Goal: Information Seeking & Learning: Understand process/instructions

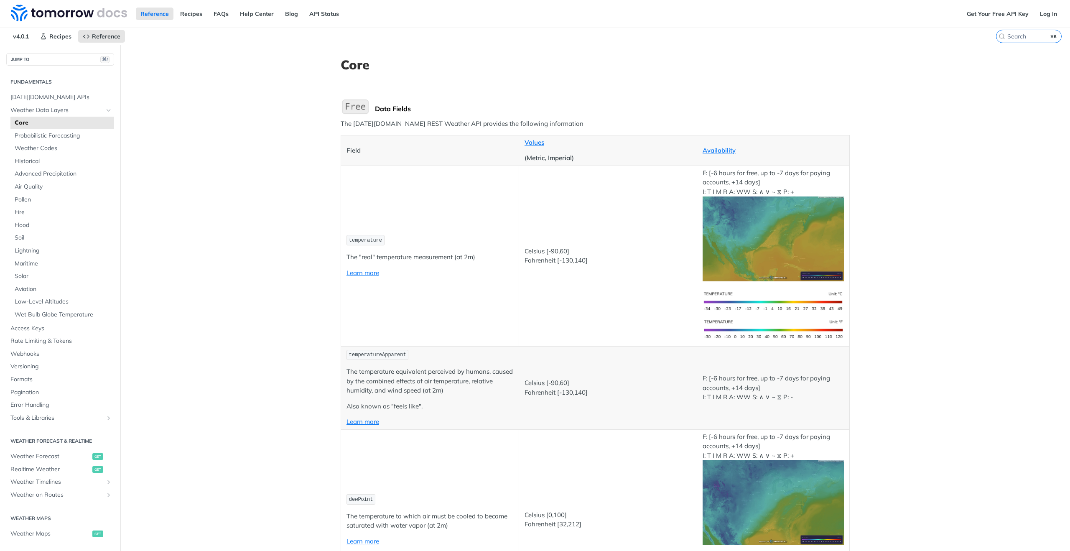
scroll to position [31, 0]
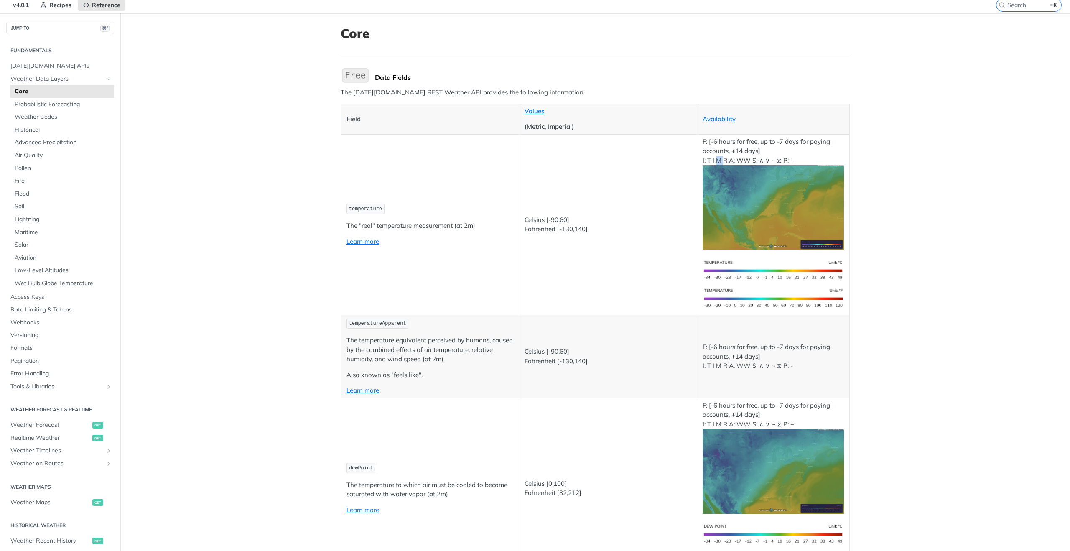
drag, startPoint x: 716, startPoint y: 160, endPoint x: 722, endPoint y: 160, distance: 6.3
click at [722, 160] on p "F: [-6 hours for free, up to -7 days for paying accounts, +14 days] I: T I M R …" at bounding box center [773, 193] width 141 height 113
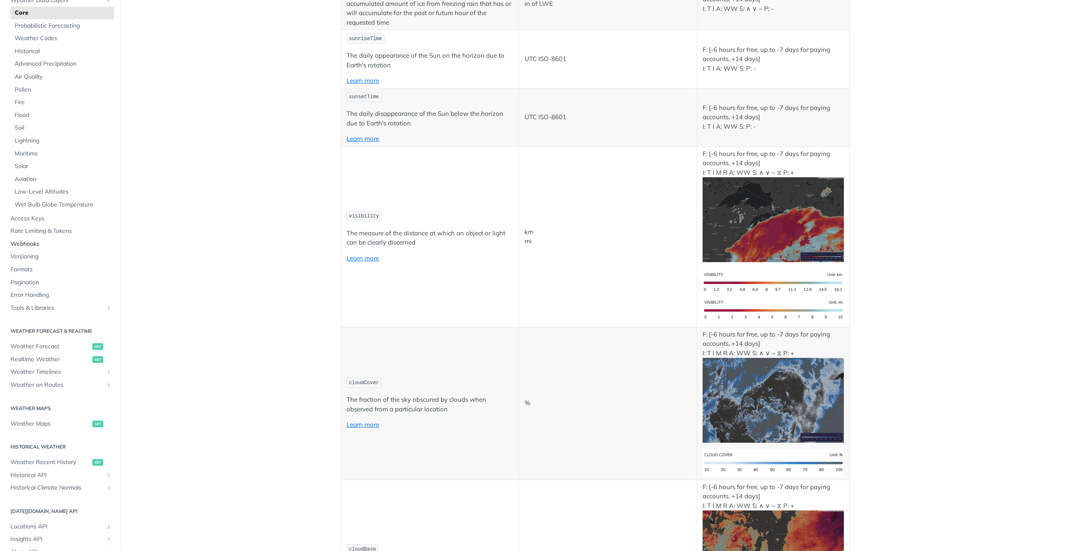
scroll to position [82, 0]
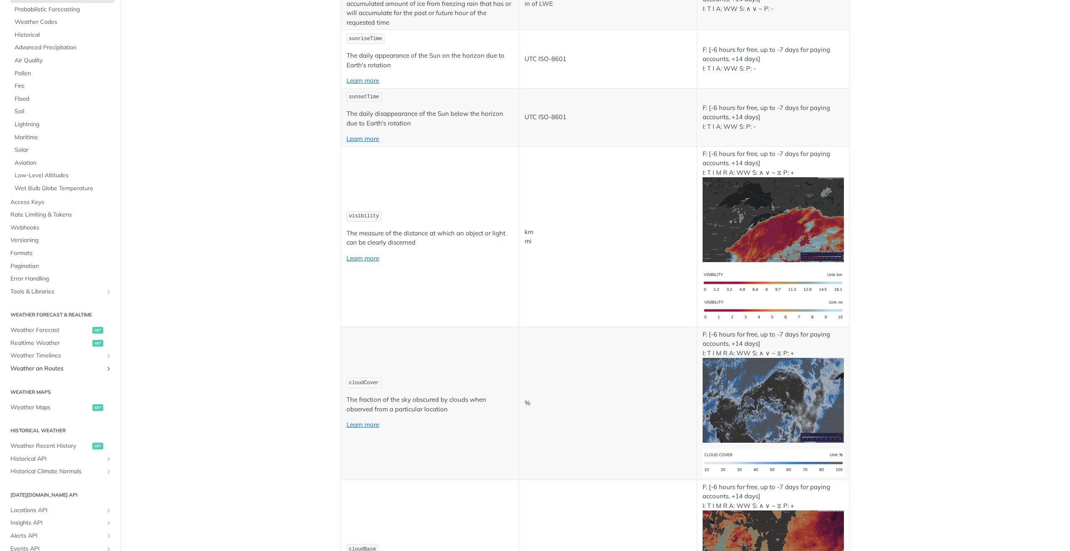
click at [53, 372] on span "Weather on Routes" at bounding box center [56, 368] width 93 height 8
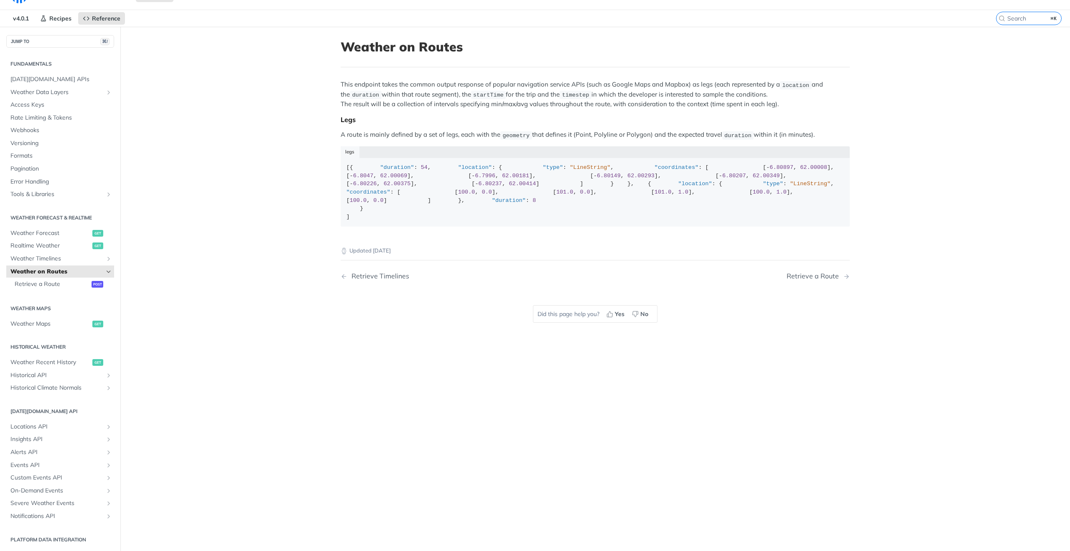
scroll to position [18, 0]
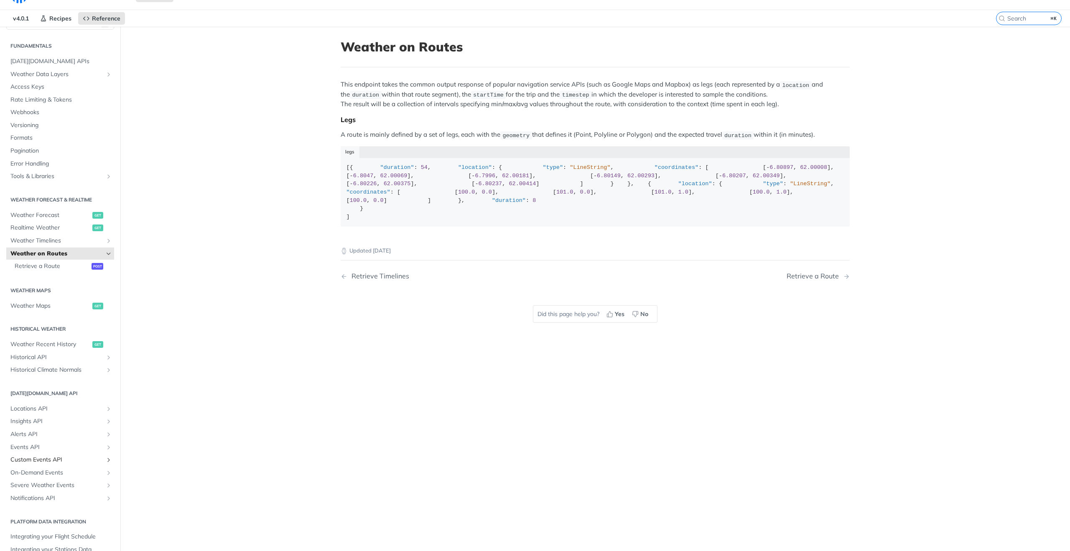
click at [55, 460] on span "Custom Events API" at bounding box center [56, 460] width 93 height 8
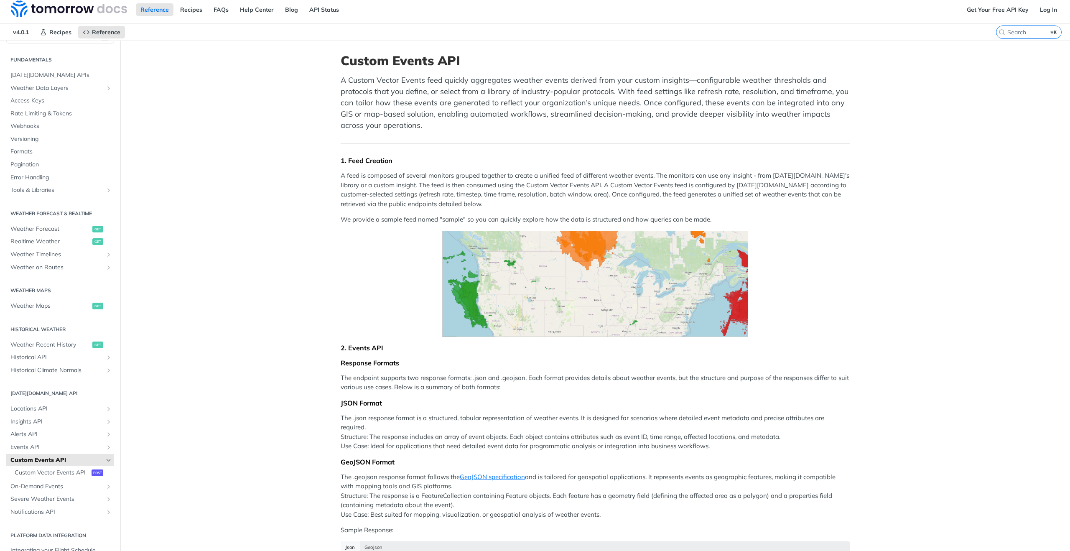
scroll to position [5, 0]
click at [489, 283] on img "Expand image" at bounding box center [595, 282] width 306 height 106
click at [48, 486] on span "On-Demand Events" at bounding box center [56, 485] width 93 height 8
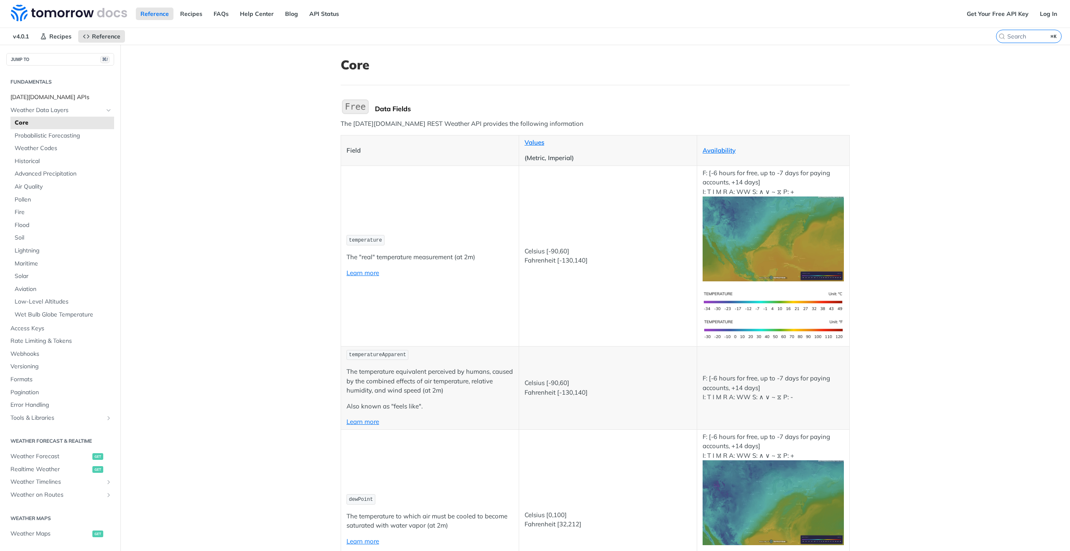
click at [52, 95] on span "[DATE][DOMAIN_NAME] APIs" at bounding box center [61, 97] width 102 height 8
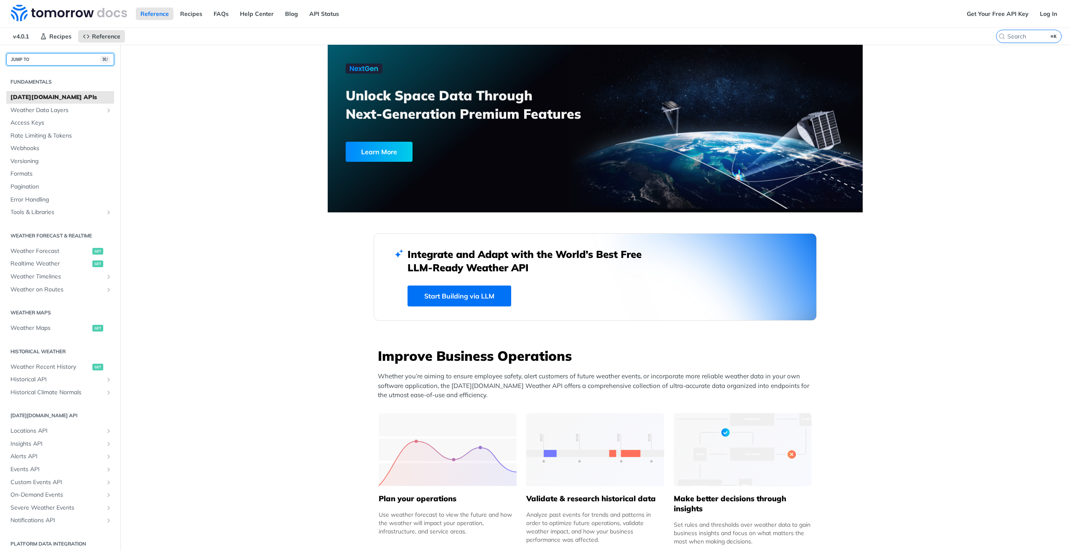
click at [46, 60] on button "JUMP TO ⌘/" at bounding box center [60, 59] width 108 height 13
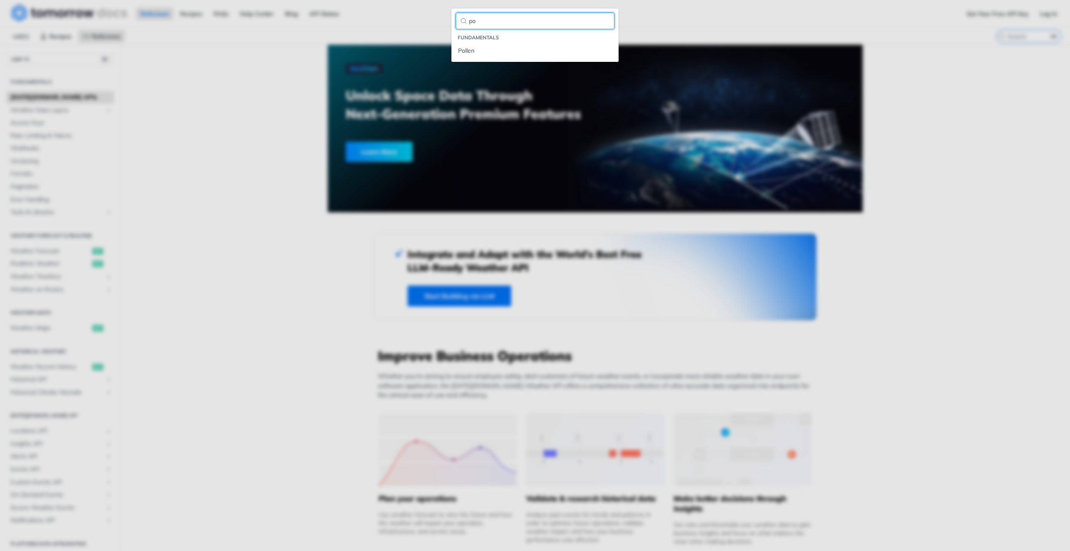
type input "p"
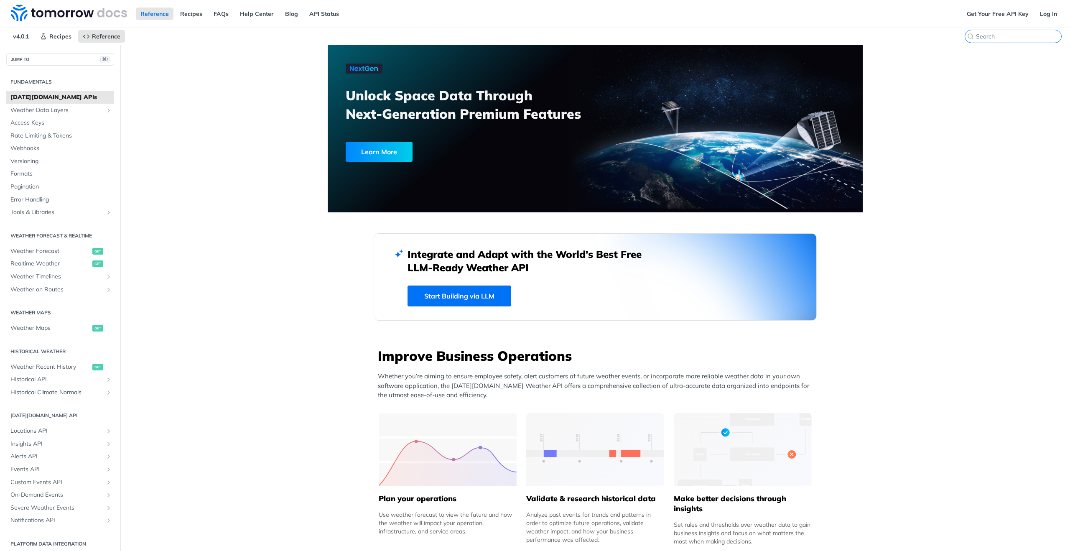
click at [1026, 37] on input "search" at bounding box center [1018, 37] width 85 height 8
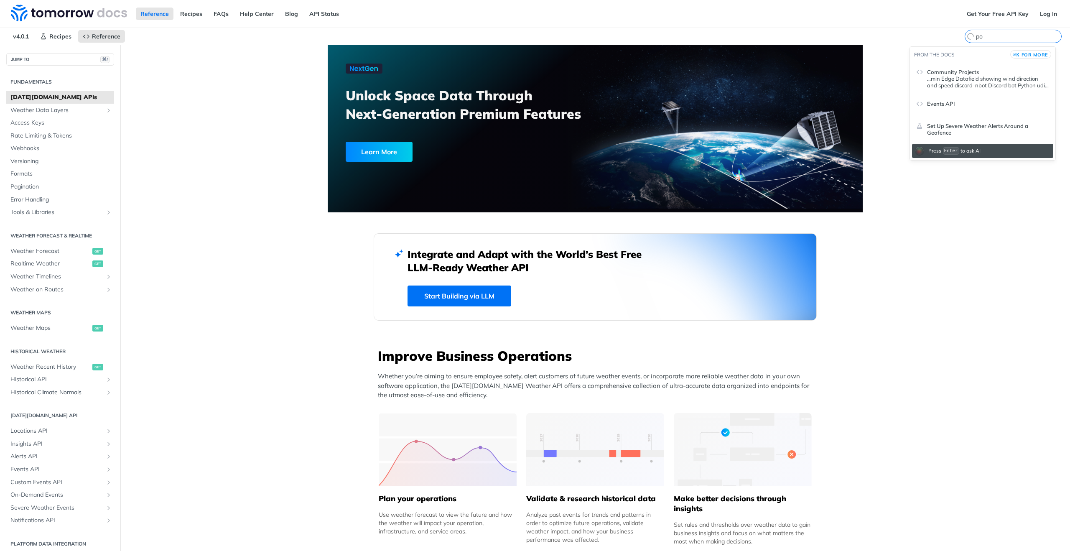
type input "p"
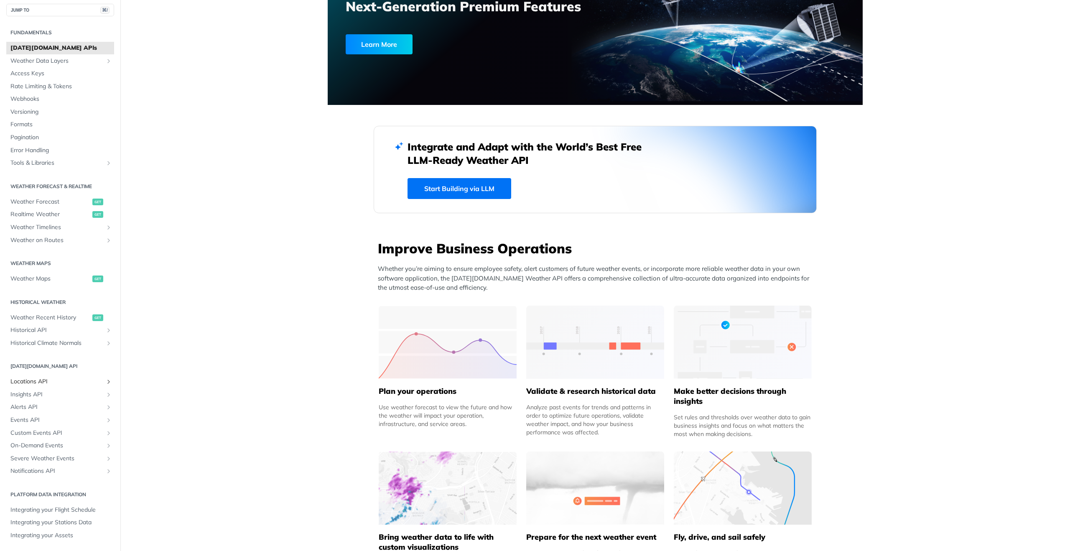
click at [40, 382] on span "Locations API" at bounding box center [56, 381] width 93 height 8
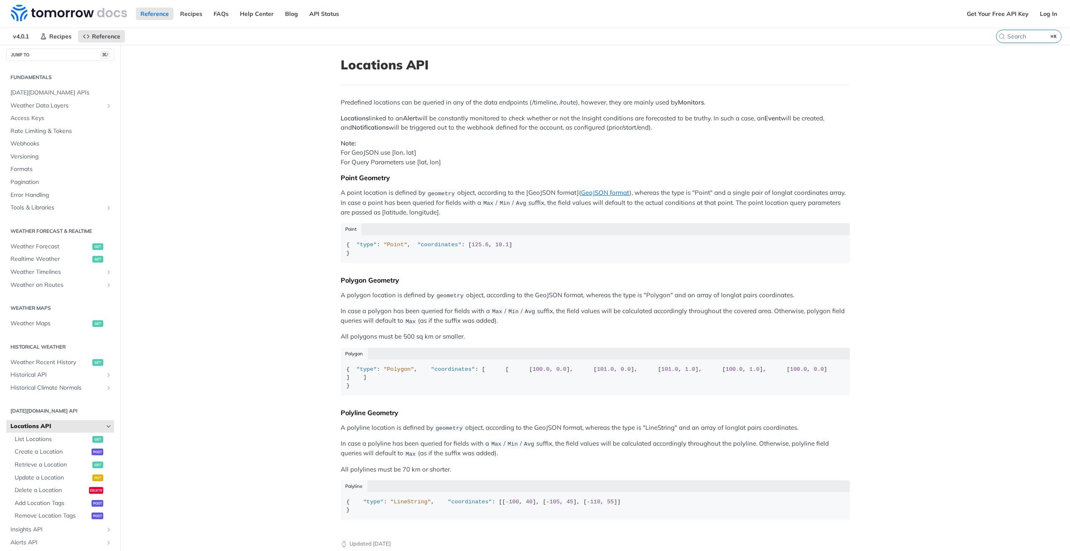
scroll to position [4, 0]
click at [36, 91] on span "[DATE][DOMAIN_NAME] APIs" at bounding box center [61, 93] width 102 height 8
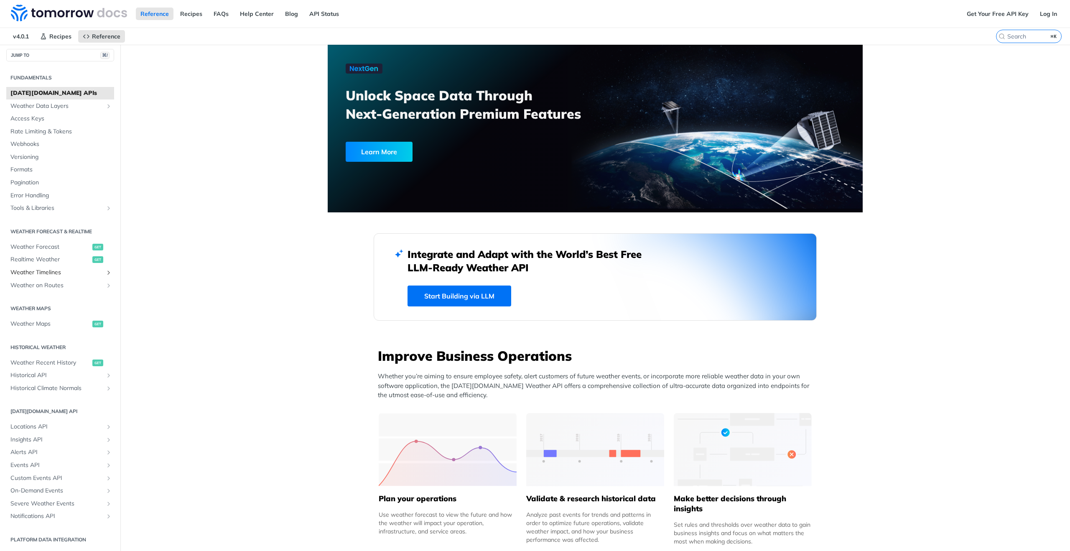
click at [83, 274] on span "Weather Timelines" at bounding box center [56, 272] width 93 height 8
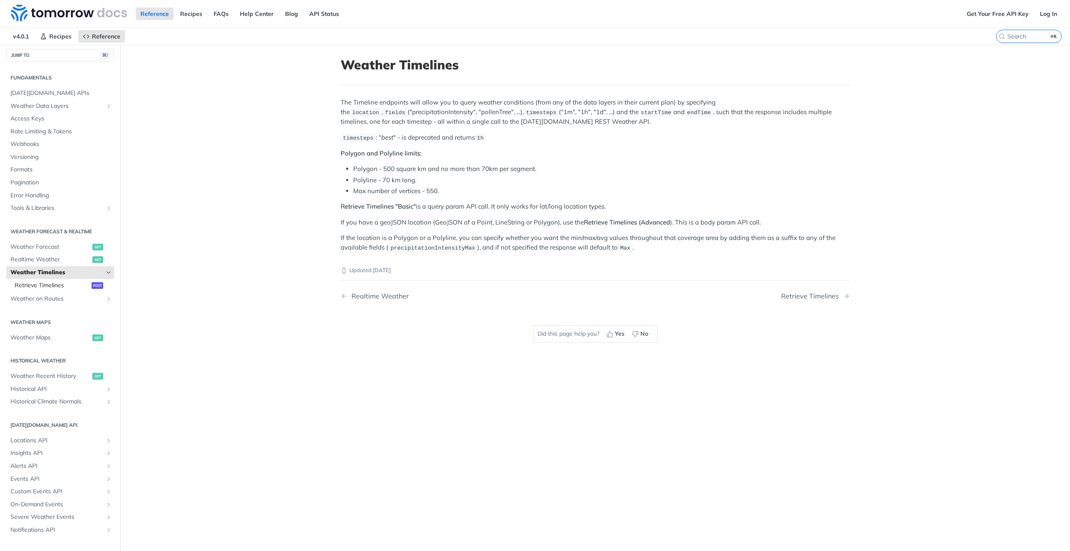
click at [65, 284] on span "Retrieve Timelines" at bounding box center [52, 285] width 75 height 8
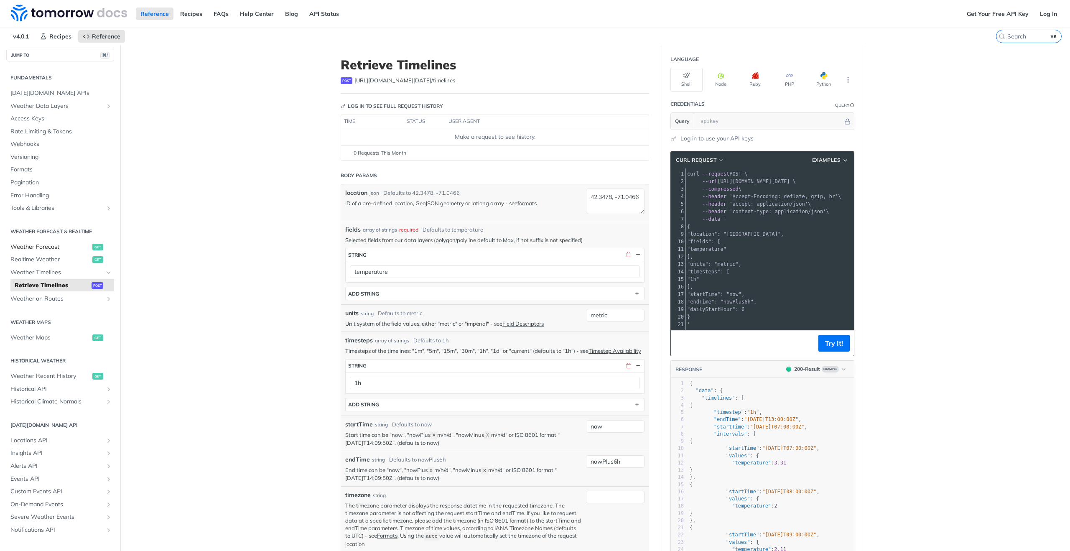
click at [60, 251] on link "Weather Forecast get" at bounding box center [60, 247] width 108 height 13
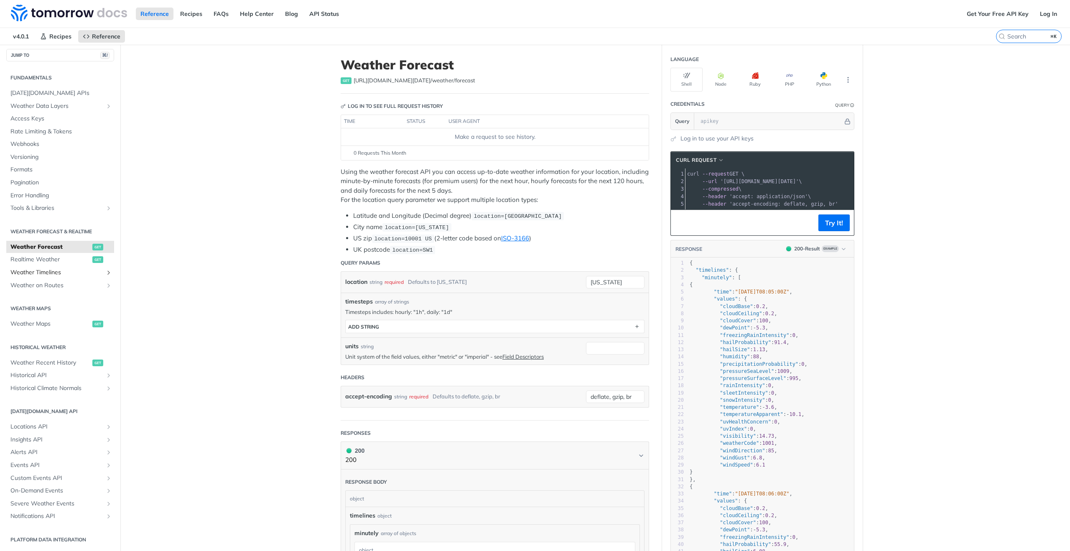
click at [41, 275] on span "Weather Timelines" at bounding box center [56, 272] width 93 height 8
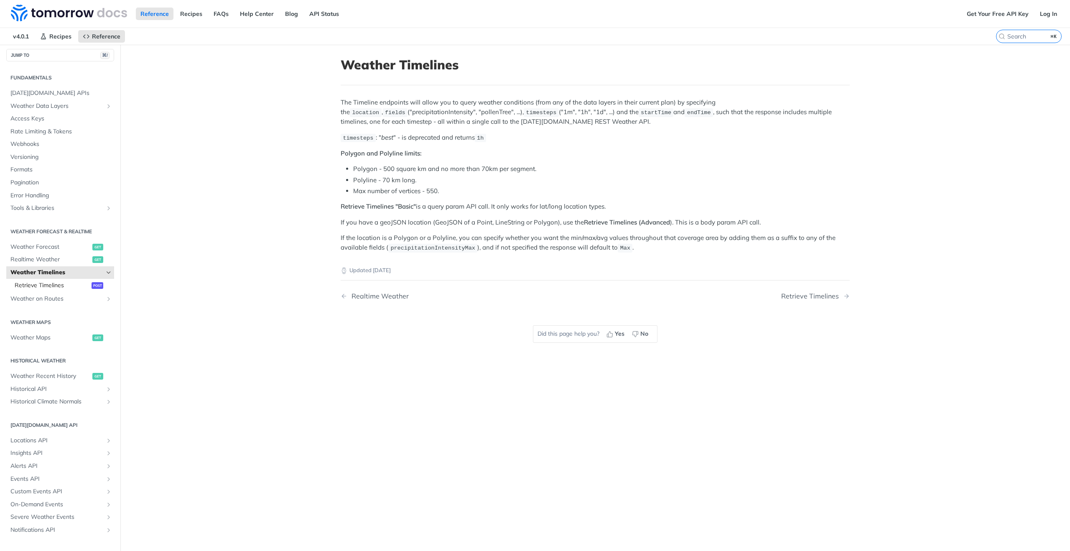
click at [51, 288] on span "Retrieve Timelines" at bounding box center [52, 285] width 75 height 8
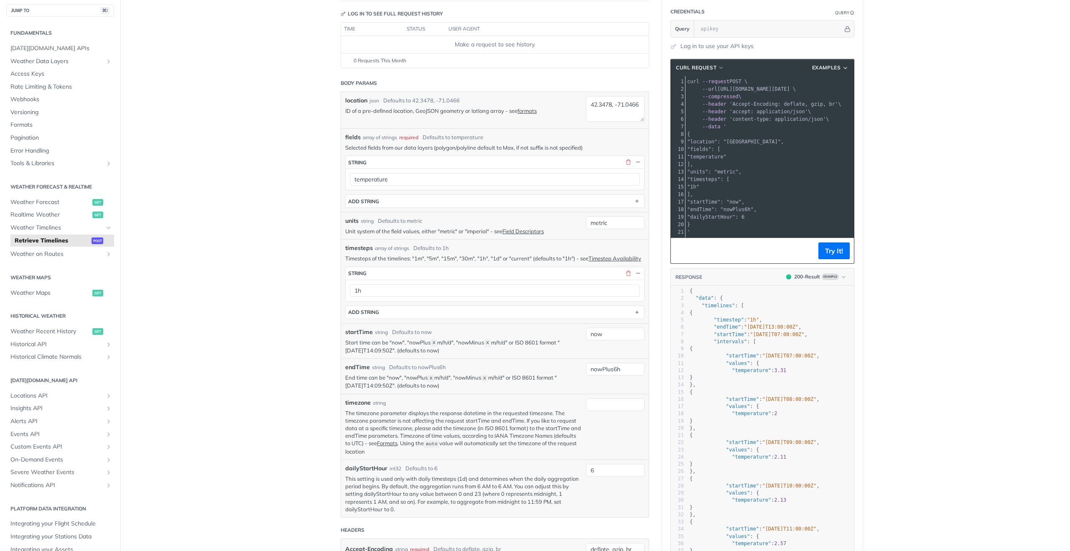
scroll to position [97, 0]
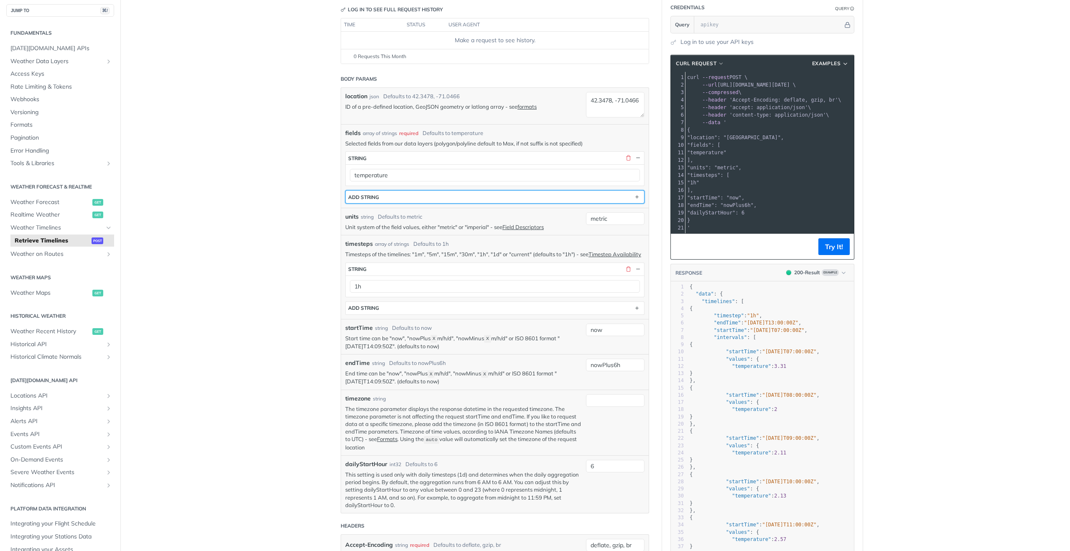
click at [466, 195] on button "ADD string" at bounding box center [495, 197] width 298 height 13
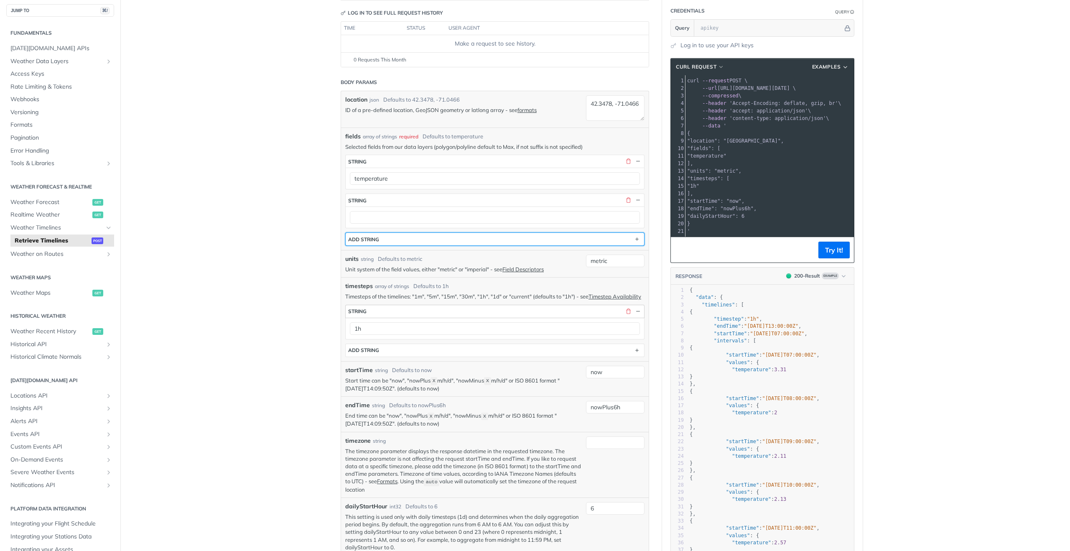
scroll to position [79, 0]
